Goal: Task Accomplishment & Management: Use online tool/utility

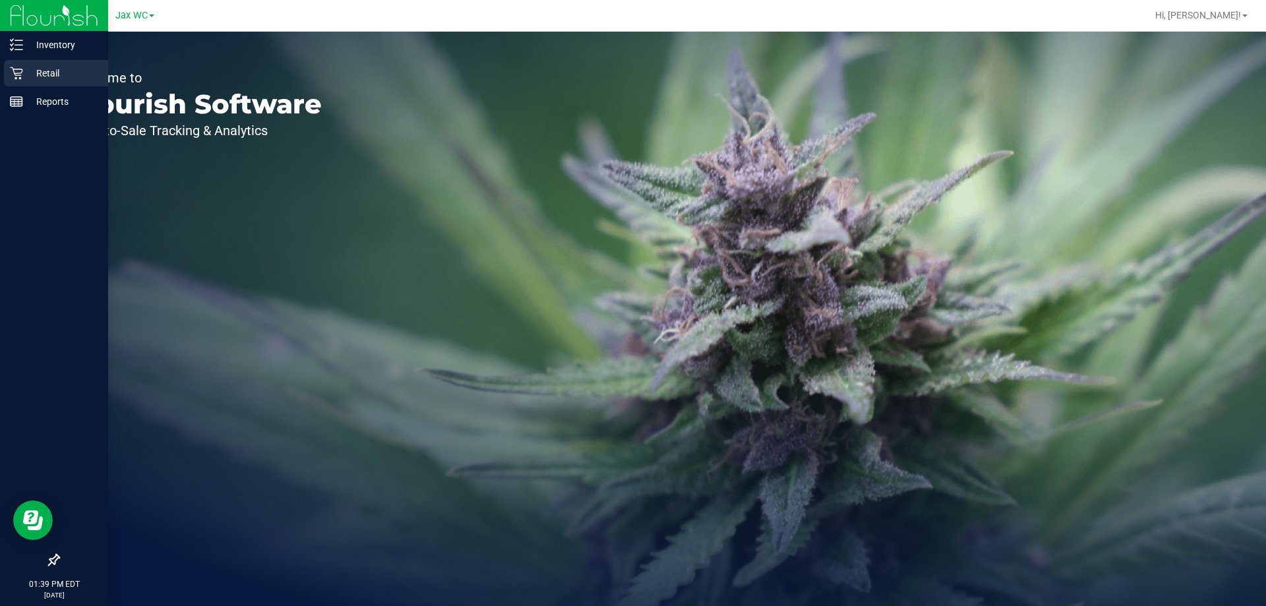
click at [22, 82] on div "Retail" at bounding box center [56, 73] width 104 height 26
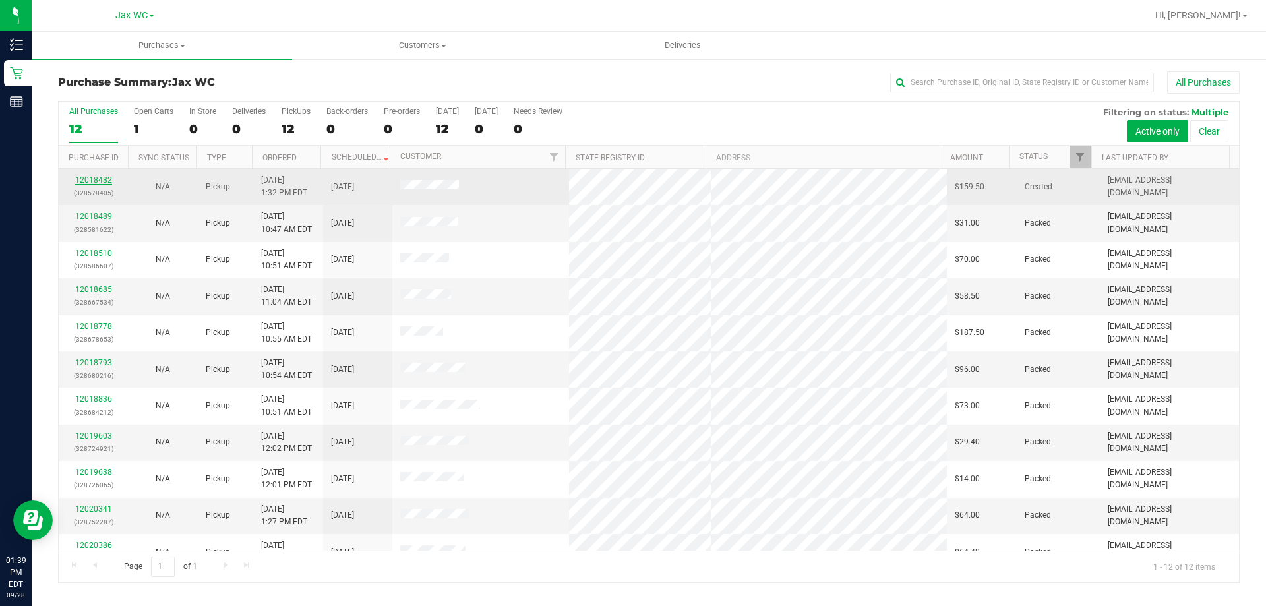
click at [78, 177] on link "12018482" at bounding box center [93, 179] width 37 height 9
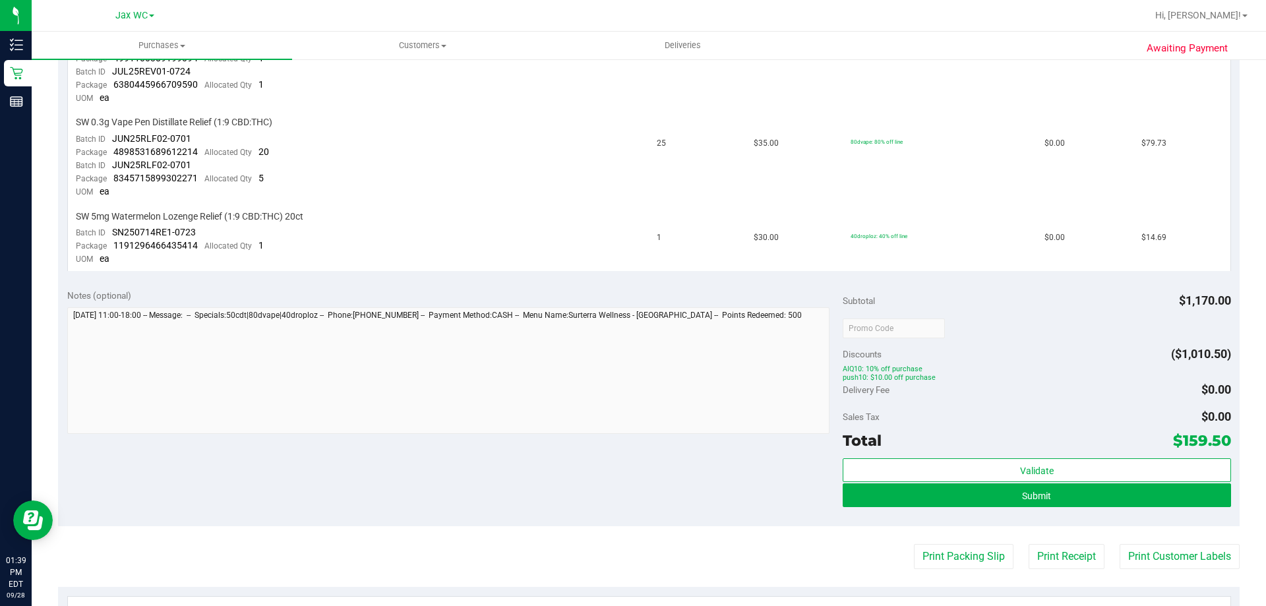
scroll to position [888, 0]
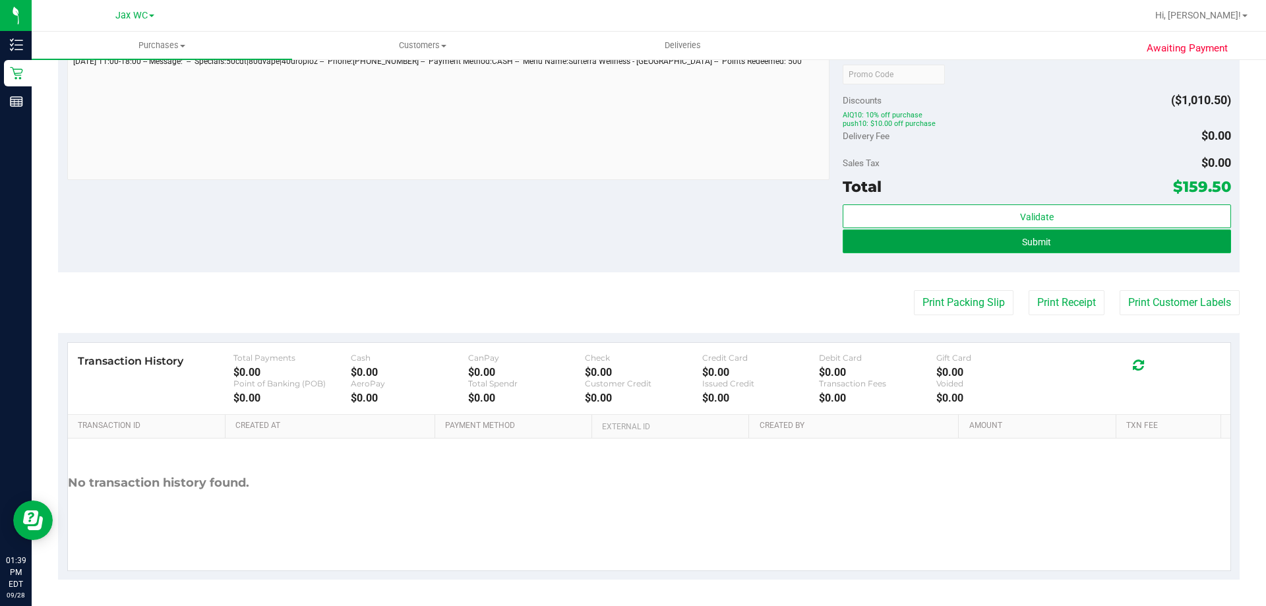
click at [1029, 237] on span "Submit" at bounding box center [1036, 242] width 29 height 11
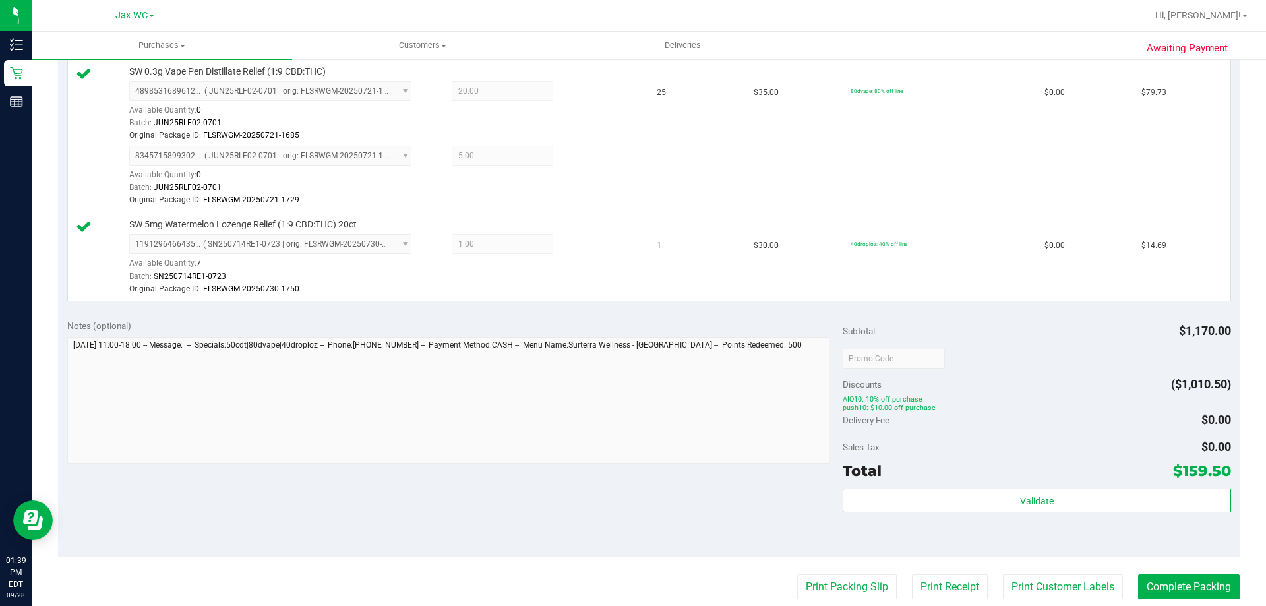
scroll to position [1132, 0]
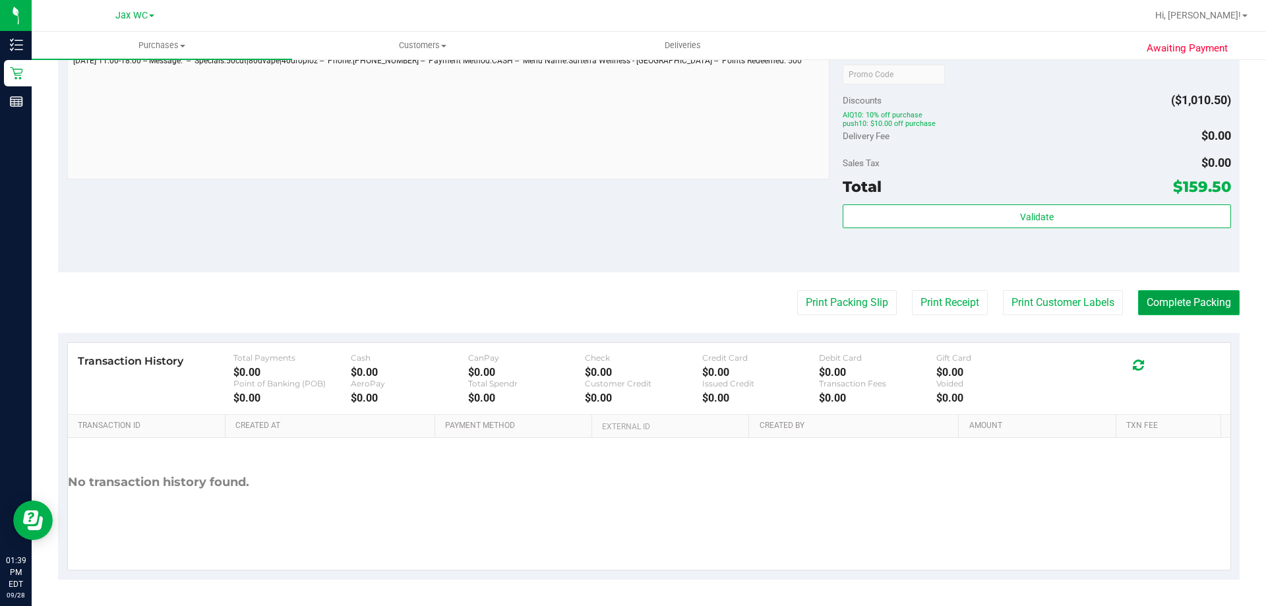
click at [1155, 310] on button "Complete Packing" at bounding box center [1189, 302] width 102 height 25
